Goal: Information Seeking & Learning: Check status

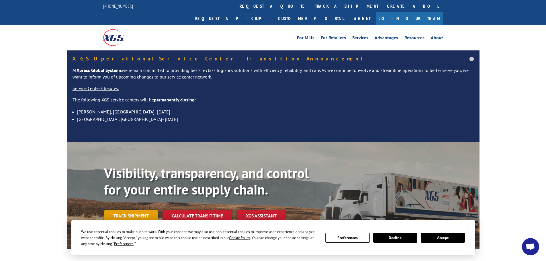
click at [130, 210] on link "Track shipment" at bounding box center [131, 216] width 54 height 12
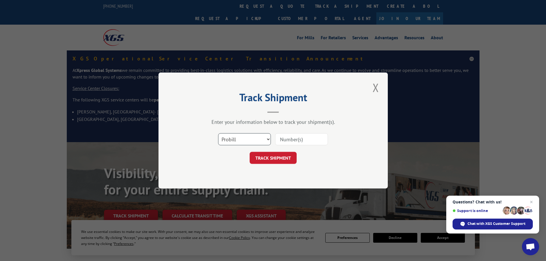
click at [254, 138] on select "Select category... Probill BOL PO" at bounding box center [244, 139] width 53 height 12
select select "bol"
click at [218, 133] on select "Select category... Probill BOL PO" at bounding box center [244, 139] width 53 height 12
click at [286, 140] on input at bounding box center [301, 139] width 53 height 12
paste input "5951856"
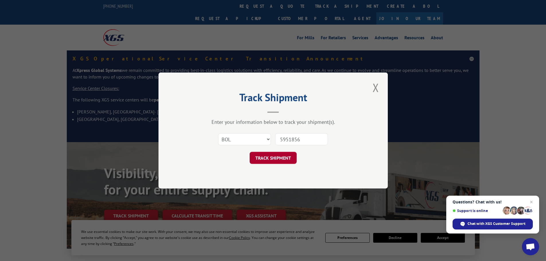
type input "5951856"
click at [285, 160] on button "TRACK SHIPMENT" at bounding box center [273, 158] width 47 height 12
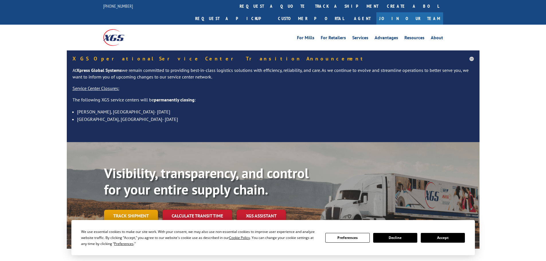
click at [131, 210] on link "Track shipment" at bounding box center [131, 216] width 54 height 12
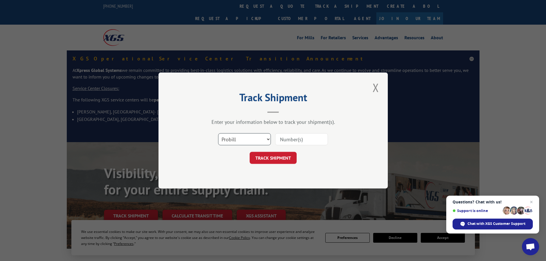
click at [247, 140] on select "Select category... Probill BOL PO" at bounding box center [244, 139] width 53 height 12
select select "bol"
click at [218, 133] on select "Select category... Probill BOL PO" at bounding box center [244, 139] width 53 height 12
click at [291, 140] on input at bounding box center [301, 139] width 53 height 12
paste input "5951640"
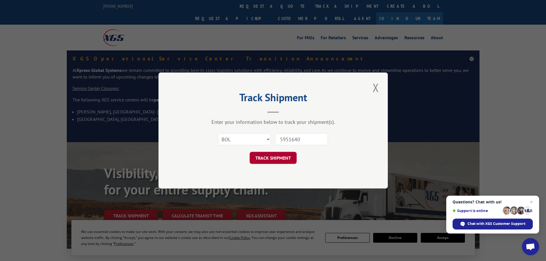
type input "5951640"
click at [268, 160] on button "TRACK SHIPMENT" at bounding box center [273, 158] width 47 height 12
